Goal: Transaction & Acquisition: Purchase product/service

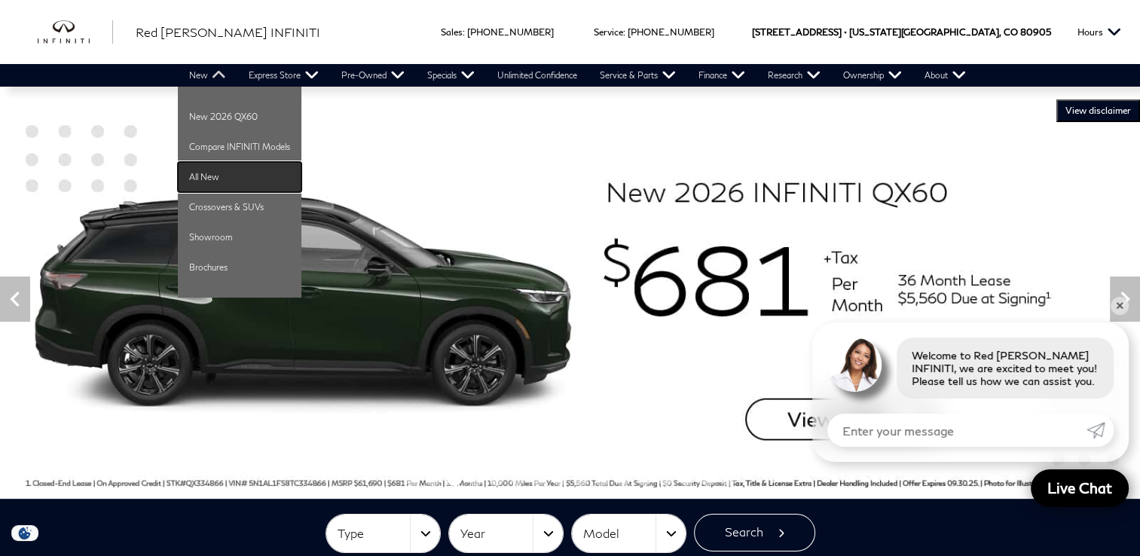
click at [209, 165] on link "All New" at bounding box center [240, 177] width 124 height 30
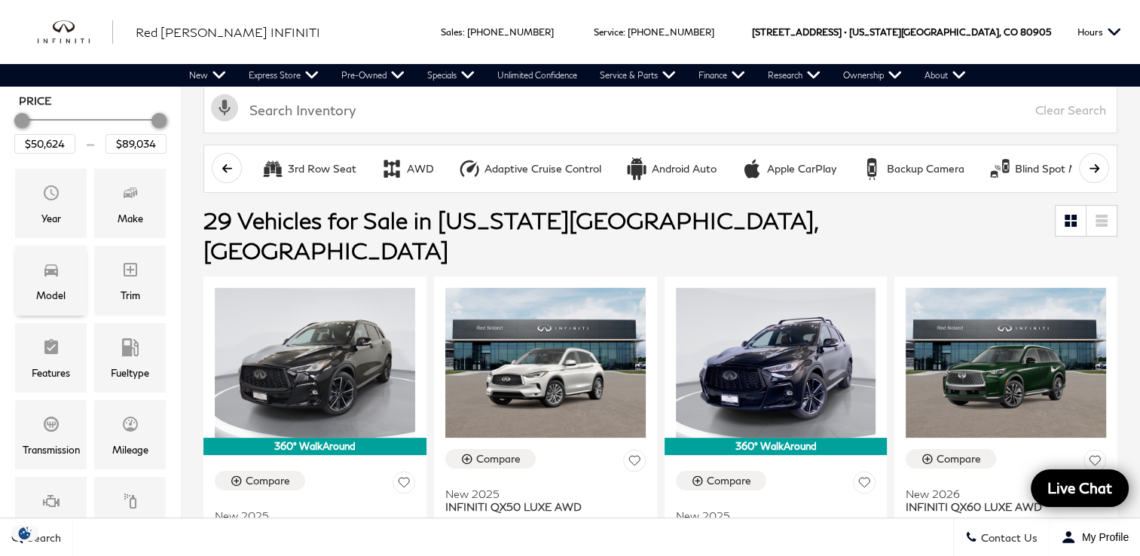
click at [48, 284] on span "Model" at bounding box center [51, 272] width 18 height 30
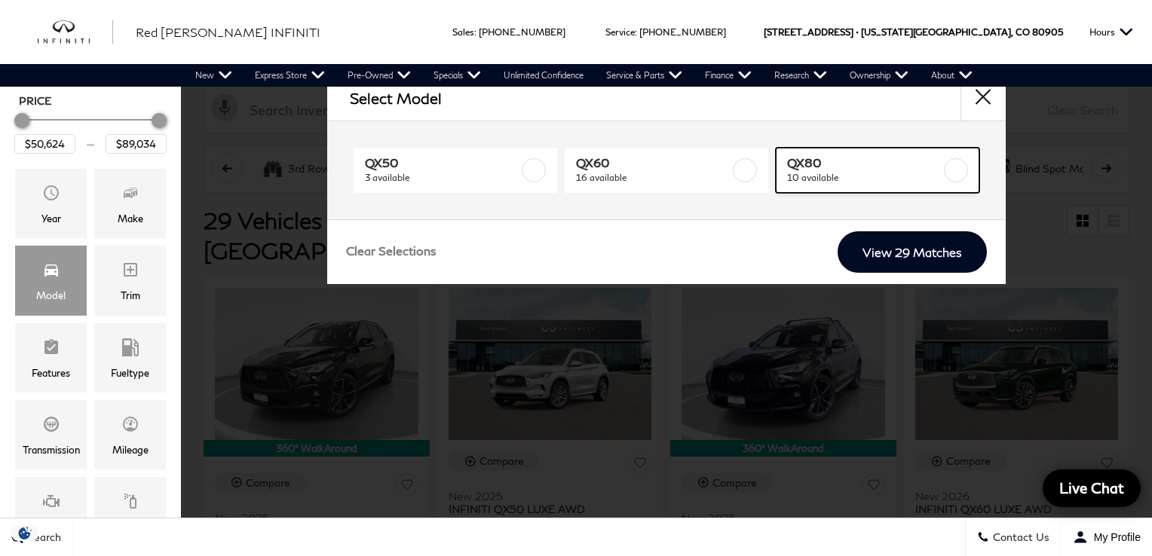
click at [794, 185] on link "QX80 10 available" at bounding box center [876, 170] width 203 height 45
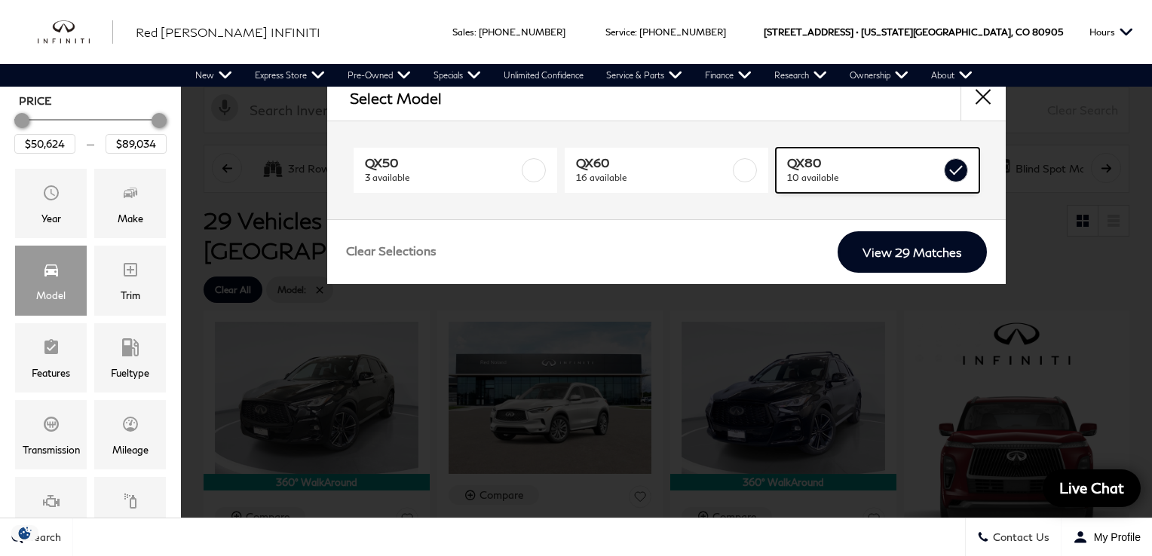
type input "$81,389"
checkbox input "true"
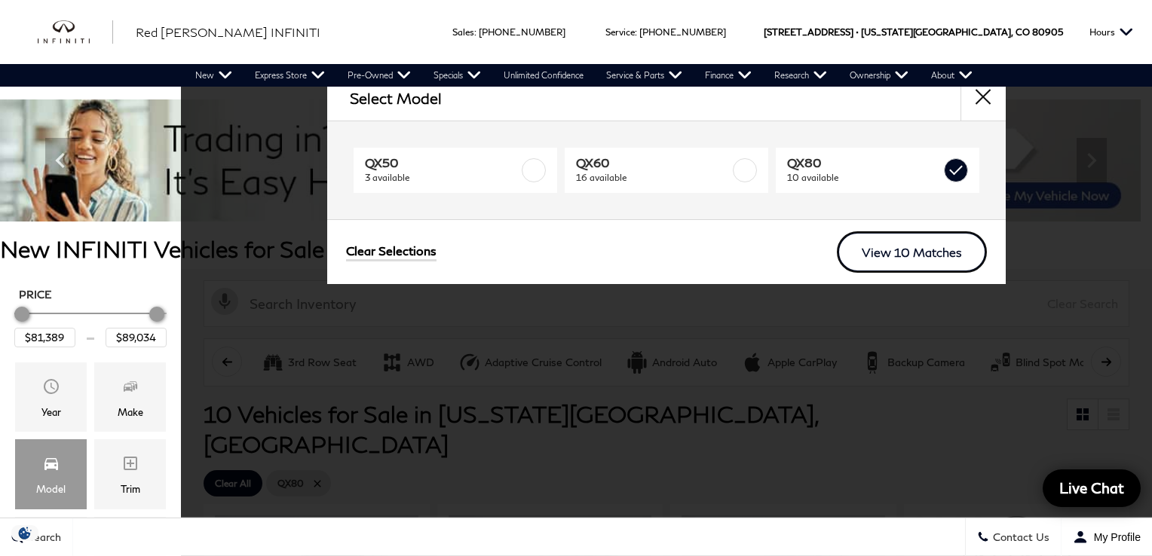
click at [910, 255] on link "View 10 Matches" at bounding box center [911, 251] width 150 height 41
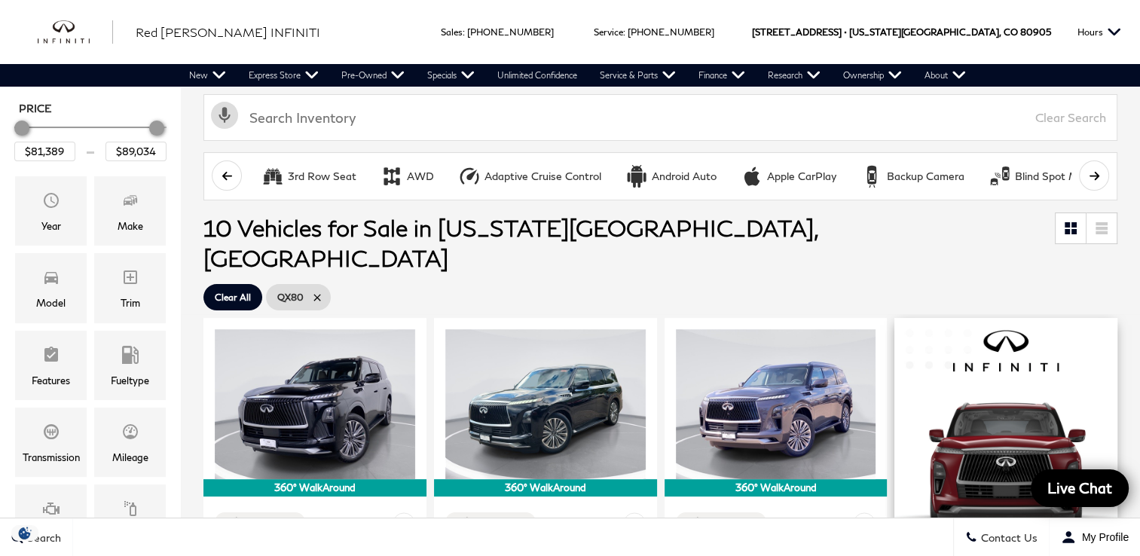
scroll to position [106, 0]
